Goal: Information Seeking & Learning: Understand process/instructions

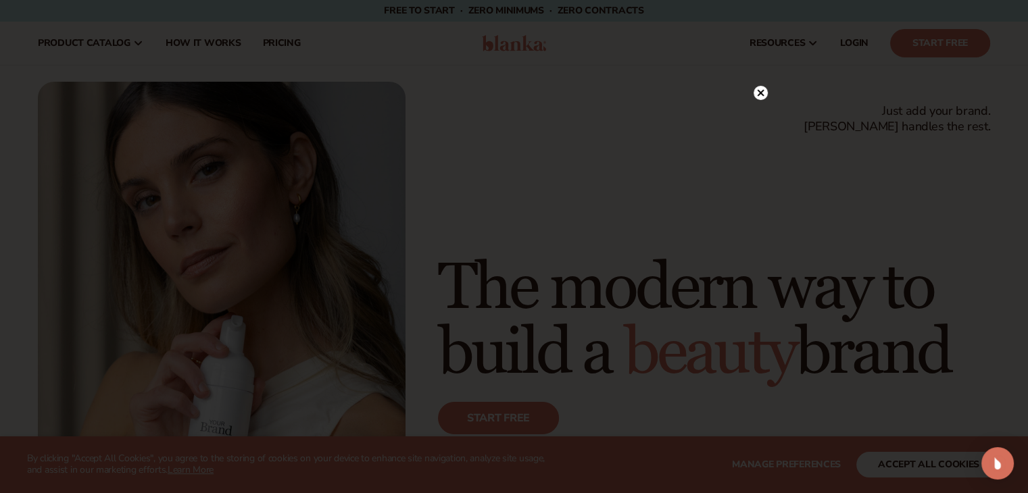
click at [757, 97] on circle at bounding box center [760, 93] width 14 height 14
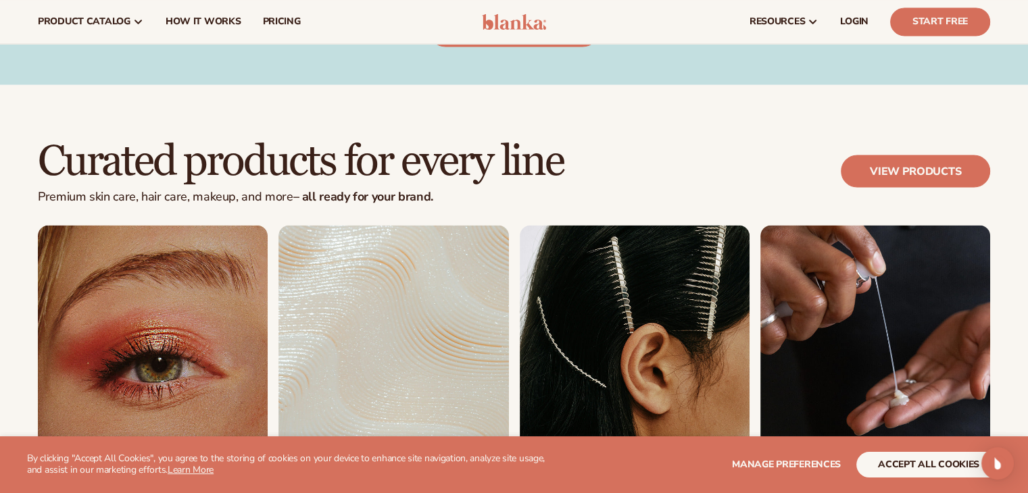
scroll to position [2378, 0]
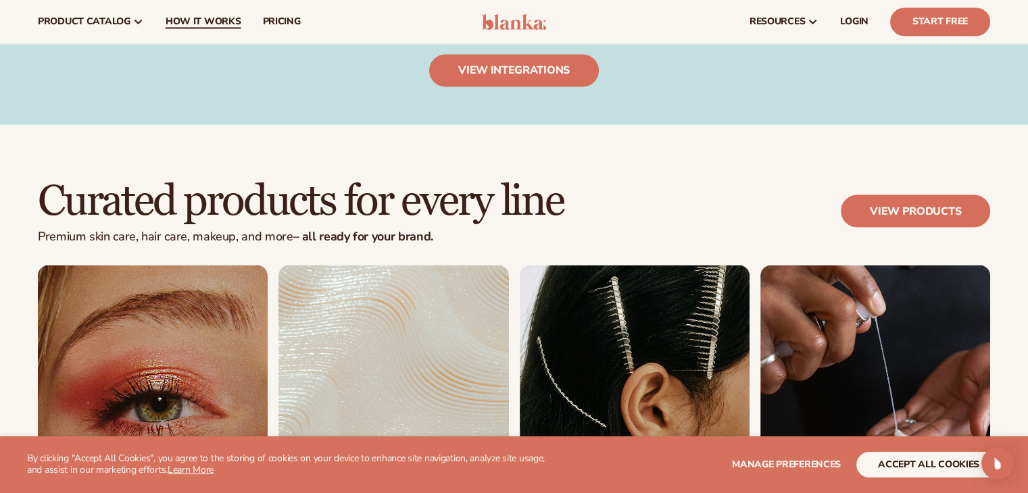
click at [184, 22] on span "How It Works" at bounding box center [204, 21] width 76 height 11
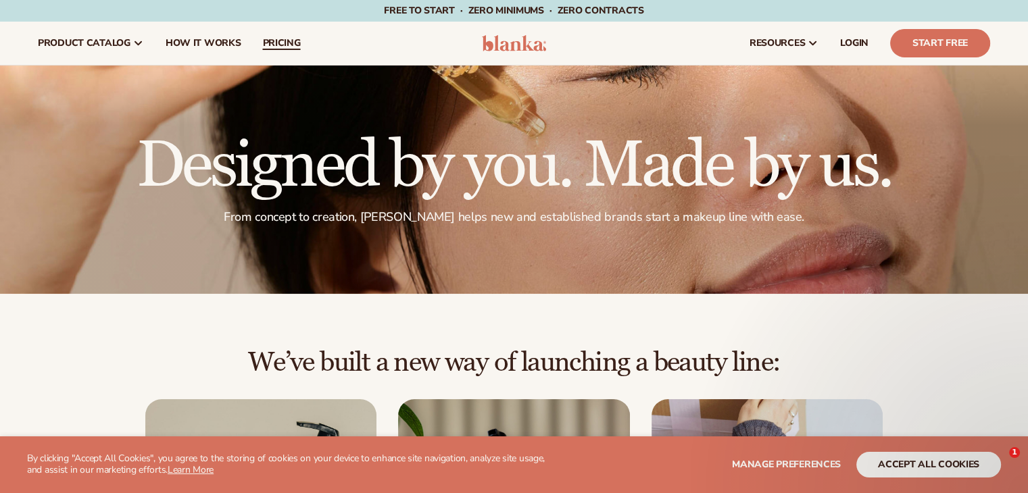
click at [273, 41] on span "pricing" at bounding box center [281, 43] width 38 height 11
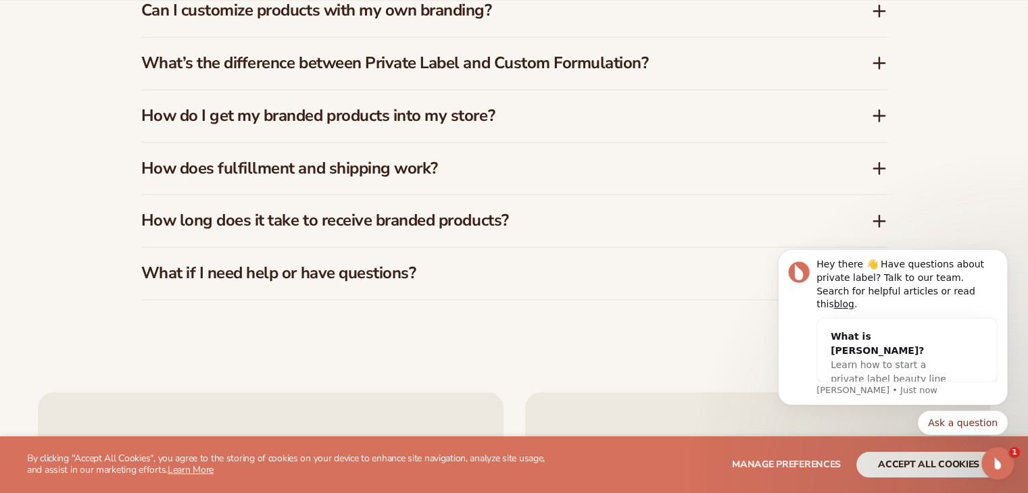
scroll to position [2196, 0]
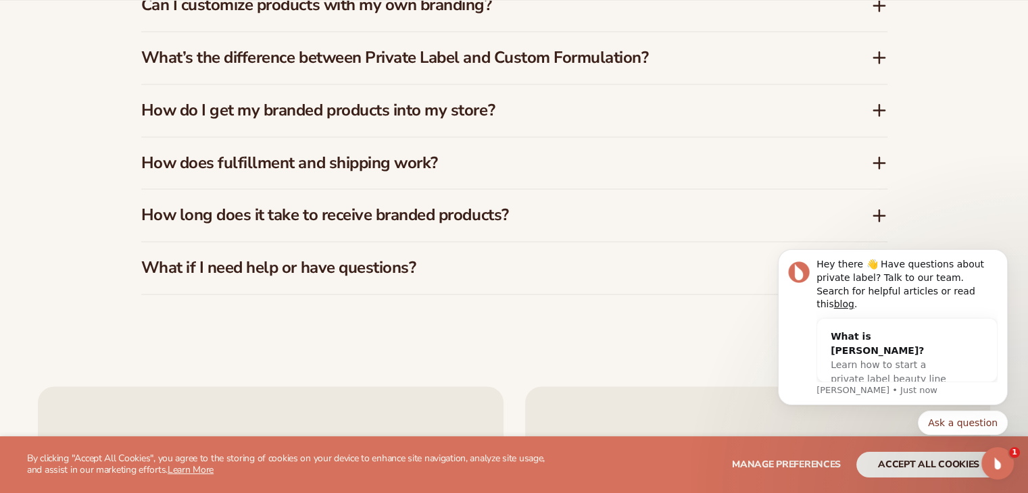
click at [566, 151] on div "How does fulfillment and shipping work?" at bounding box center [514, 163] width 746 height 52
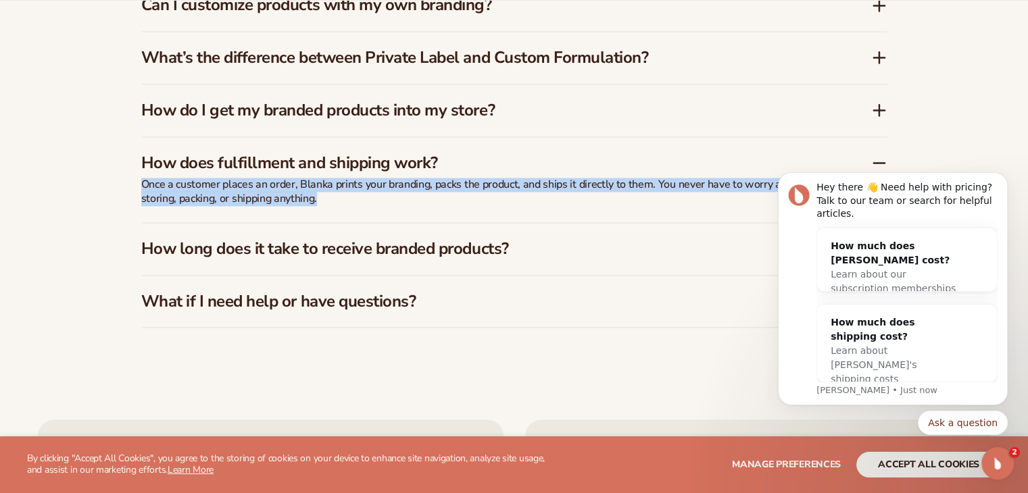
drag, startPoint x: 136, startPoint y: 179, endPoint x: 318, endPoint y: 199, distance: 183.6
click at [318, 199] on div "FAQs How much does it cost to start with Blanka? Blanka offers a free plan so y…" at bounding box center [514, 67] width 822 height 629
copy p "Once a customer places an order, Blanka prints your branding, packs the product…"
